Goal: Task Accomplishment & Management: Use online tool/utility

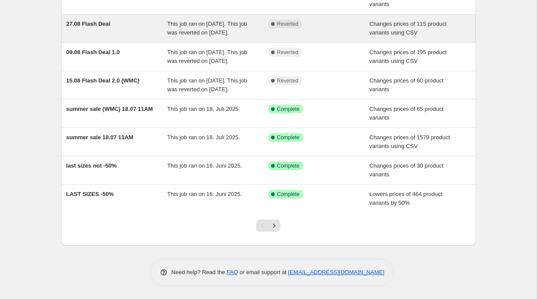
scroll to position [186, 0]
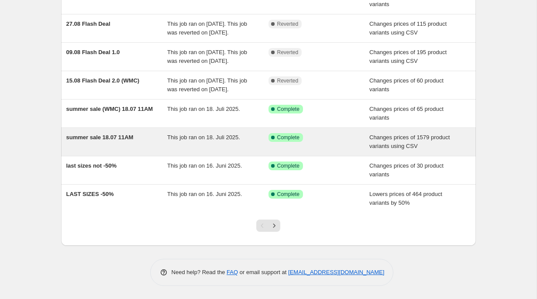
click at [239, 146] on div "This job ran on 18. Juli 2025." at bounding box center [217, 141] width 101 height 17
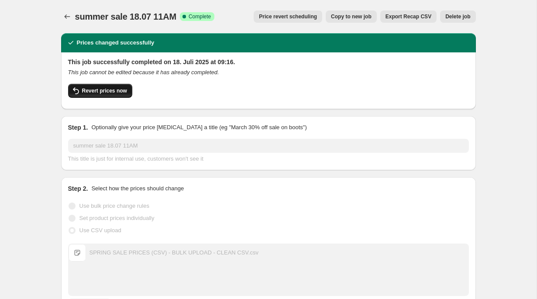
click at [116, 89] on span "Revert prices now" at bounding box center [104, 90] width 45 height 7
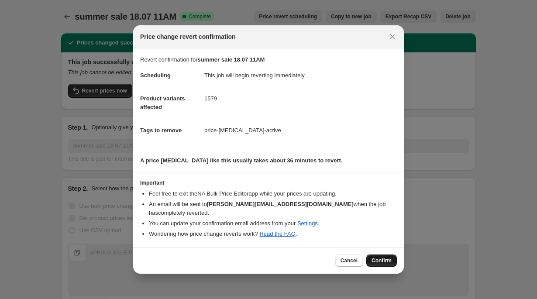
click at [377, 259] on span "Confirm" at bounding box center [382, 260] width 20 height 7
